Goal: Find specific page/section: Find specific page/section

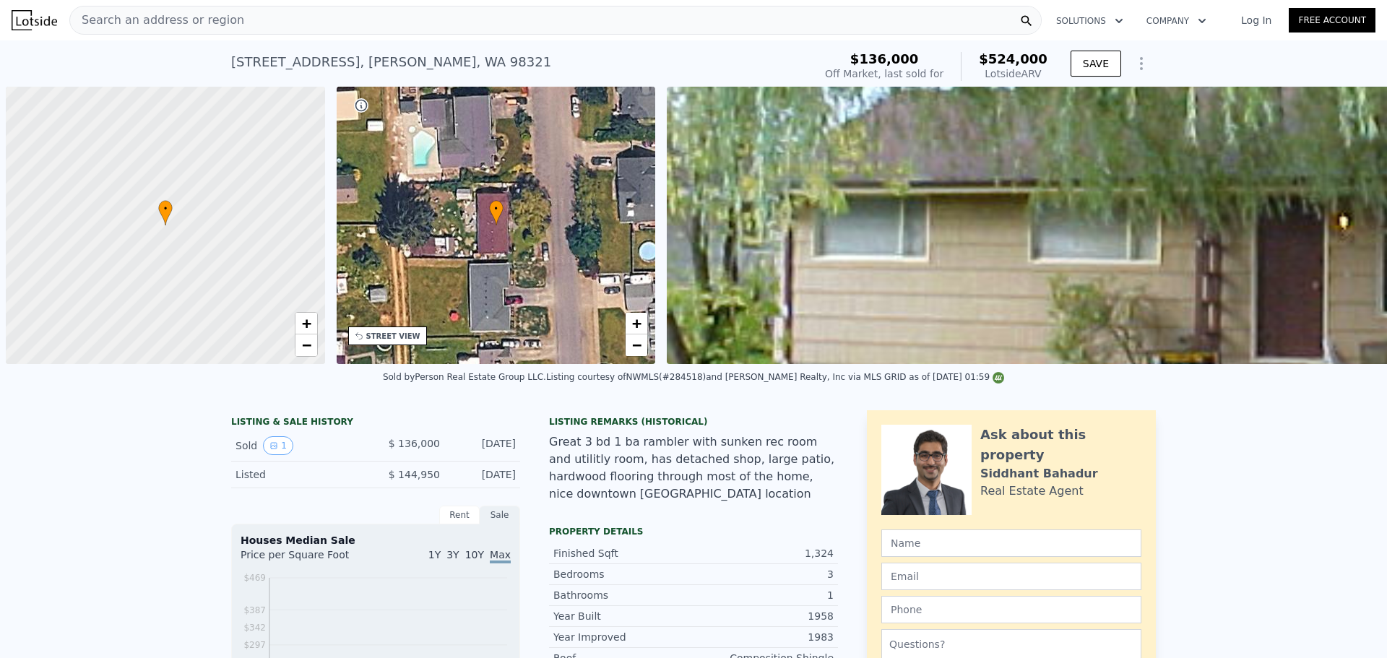
scroll to position [0, 6]
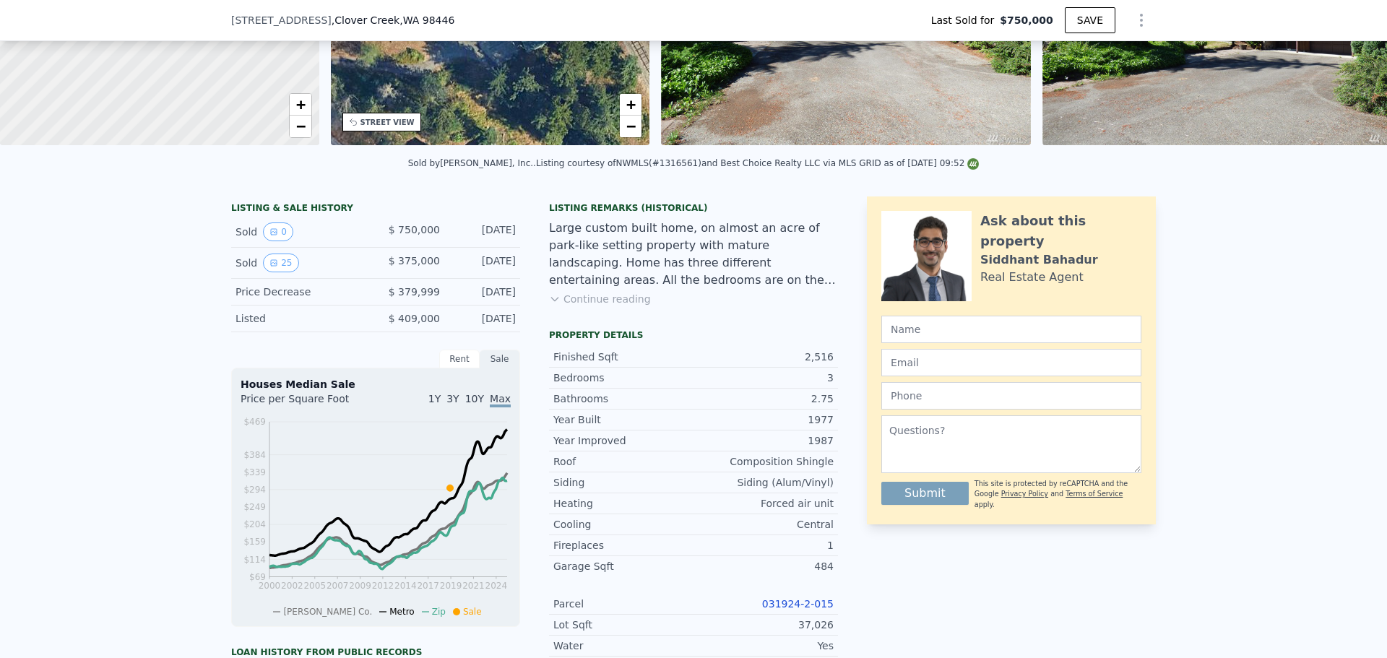
scroll to position [296, 0]
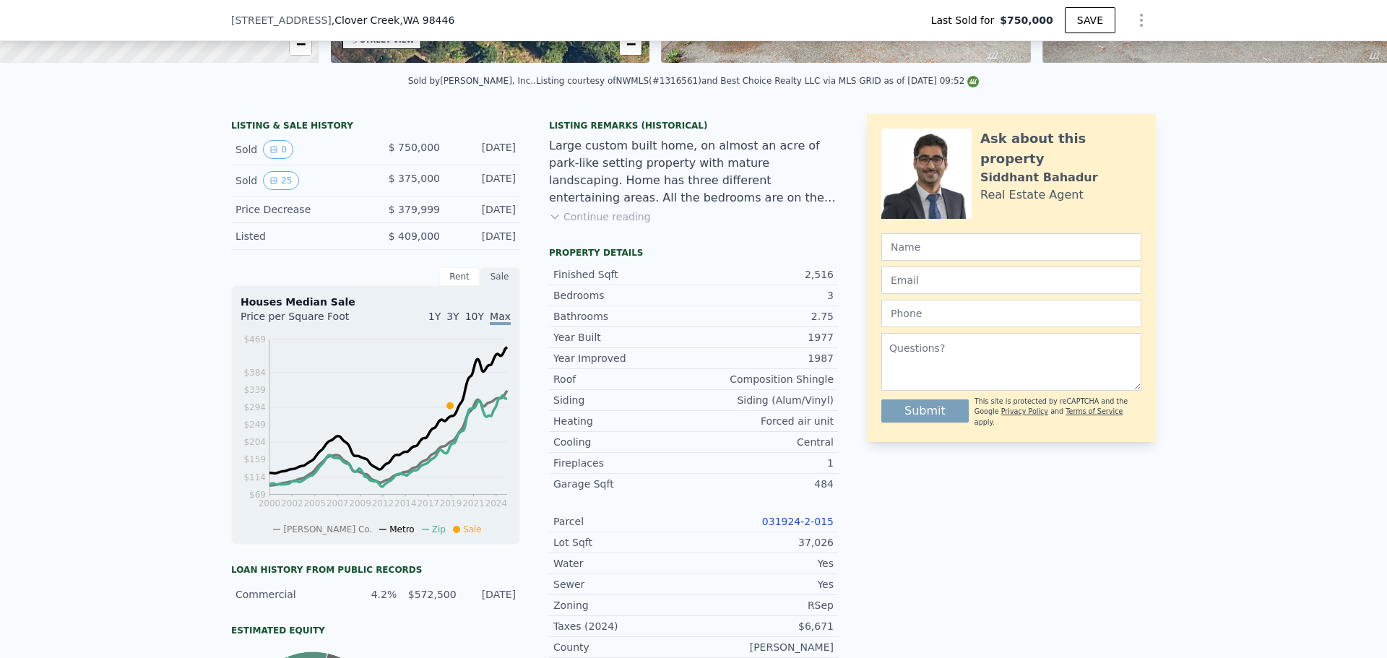
click at [784, 527] on link "031924-2-015" at bounding box center [798, 522] width 72 height 12
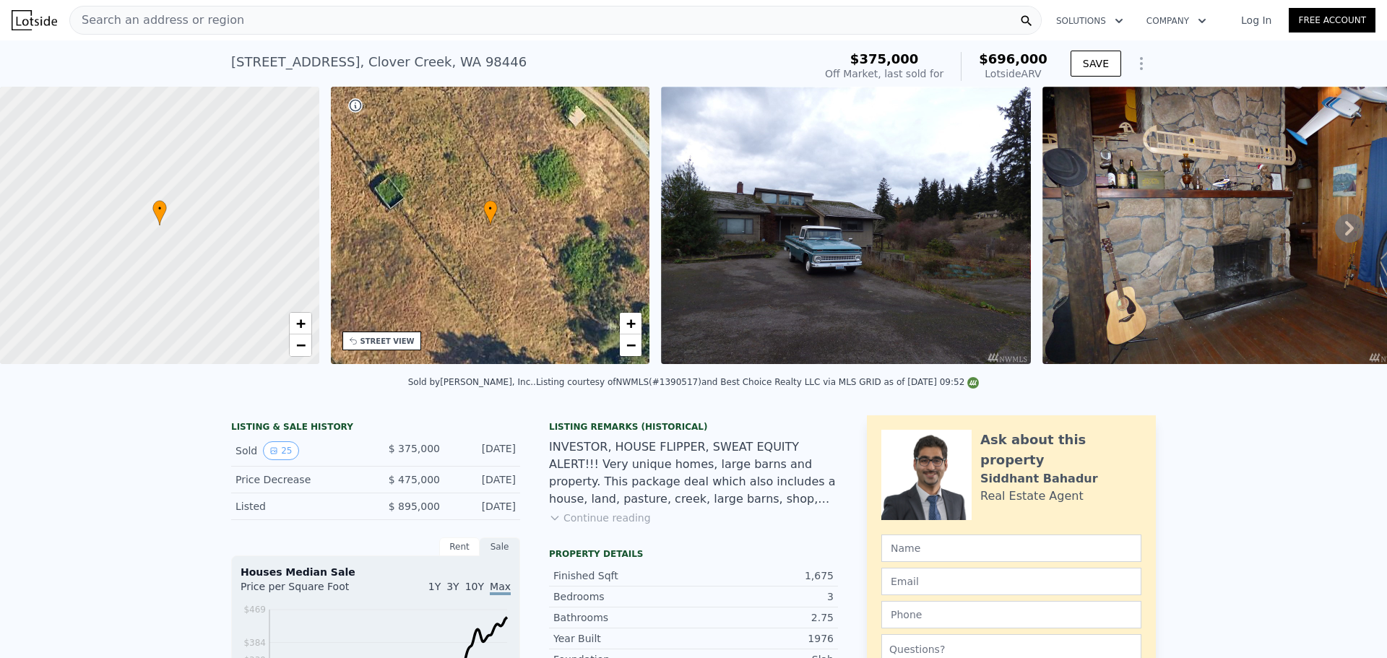
click at [812, 206] on img at bounding box center [846, 225] width 370 height 277
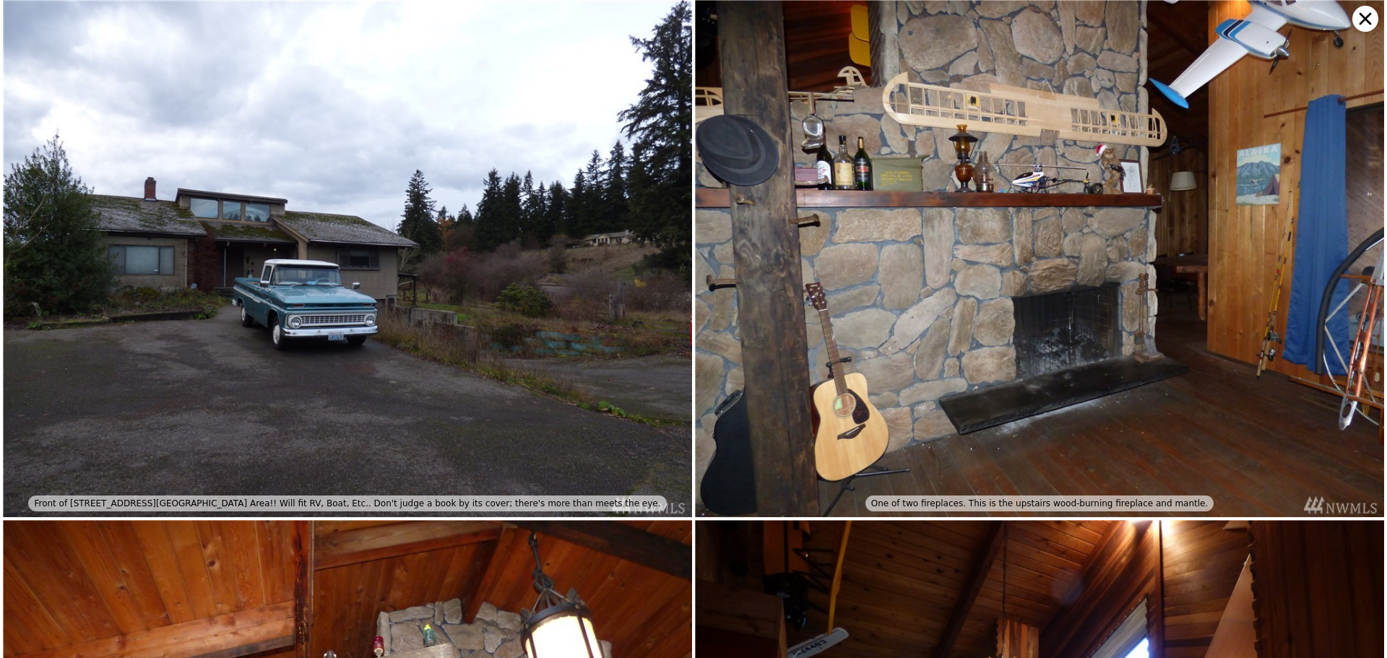
click at [1361, 19] on icon at bounding box center [1365, 19] width 26 height 26
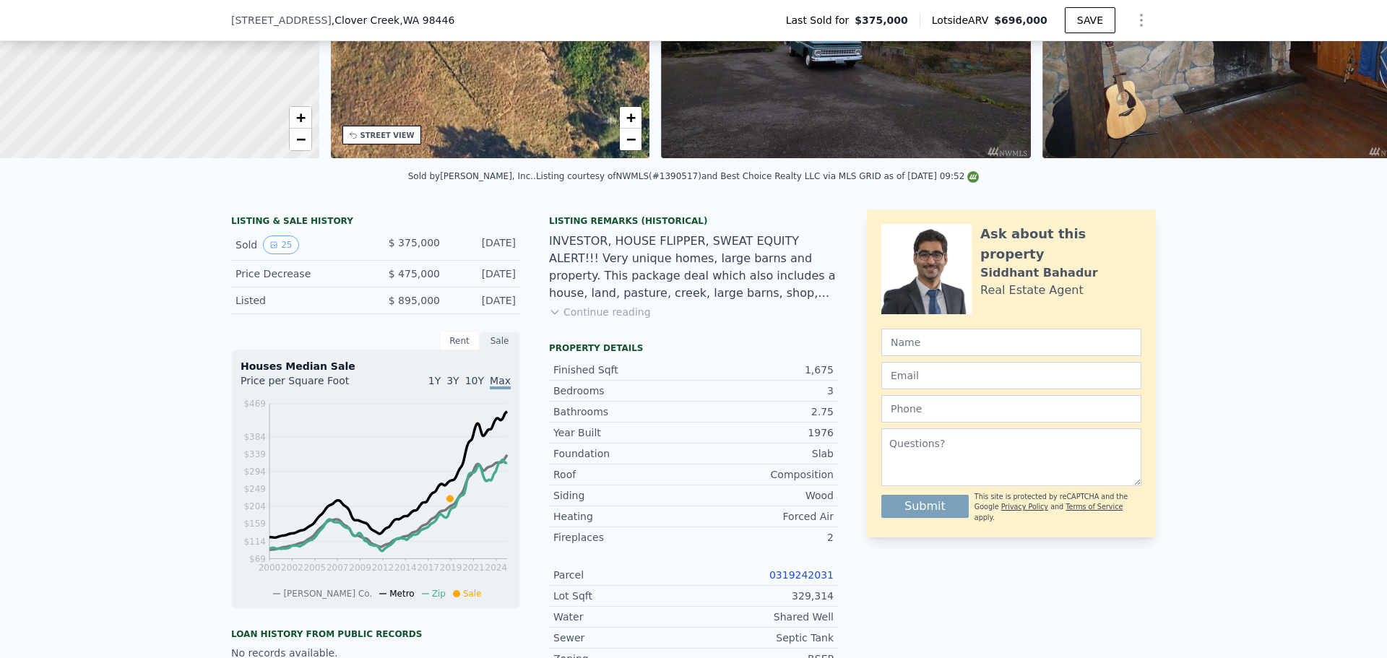
scroll to position [591, 0]
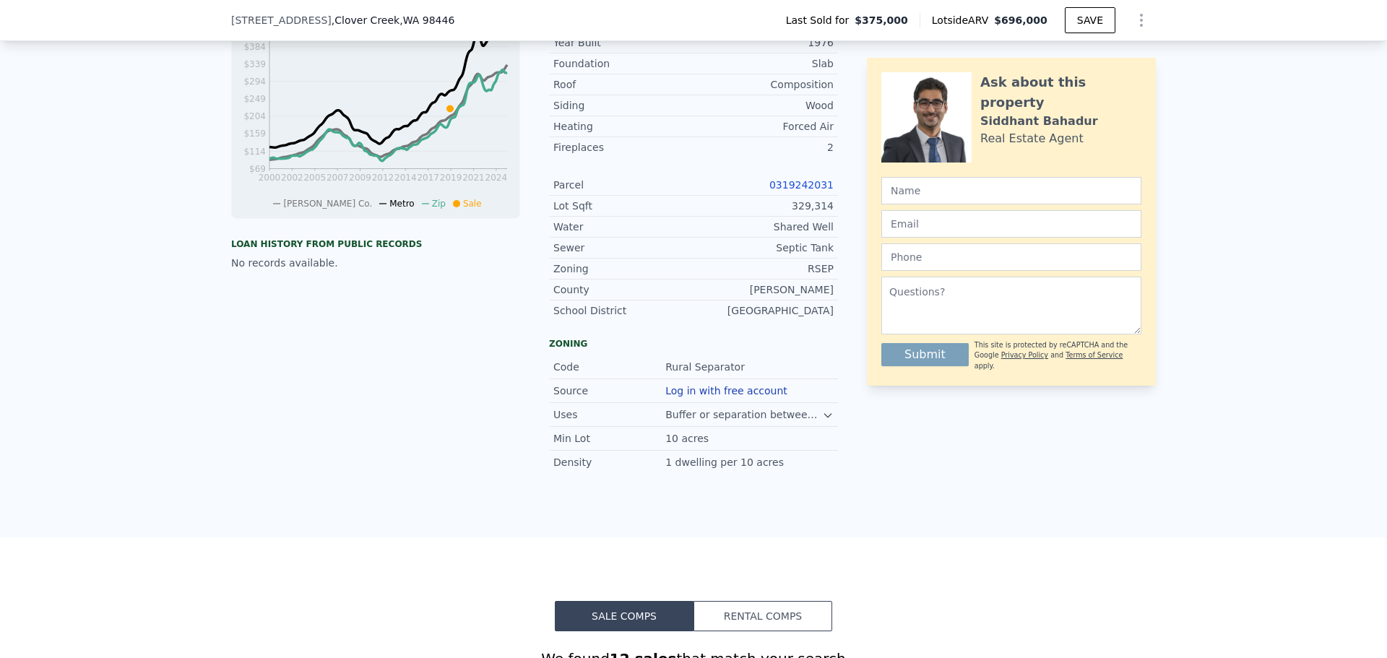
click at [793, 191] on link "0319242031" at bounding box center [801, 185] width 64 height 12
